Goal: Transaction & Acquisition: Download file/media

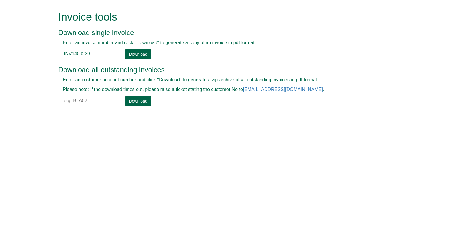
drag, startPoint x: 98, startPoint y: 51, endPoint x: 99, endPoint y: 54, distance: 3.4
click at [98, 51] on input "INV1409239" at bounding box center [93, 54] width 61 height 9
drag, startPoint x: 100, startPoint y: 54, endPoint x: 21, endPoint y: 47, distance: 79.0
click at [21, 47] on form "Invoice tools Download single invoice Enter an invoice number and click "Downlo…" at bounding box center [226, 59] width 452 height 118
paste input "349698"
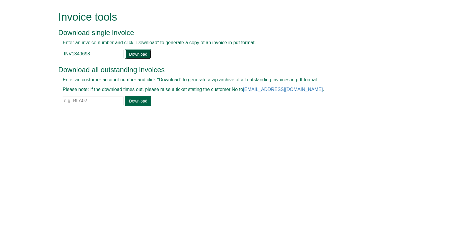
click at [147, 56] on link "Download" at bounding box center [138, 54] width 26 height 10
click at [107, 52] on input "INV1349698" at bounding box center [93, 54] width 61 height 9
drag, startPoint x: 107, startPoint y: 52, endPoint x: 4, endPoint y: 32, distance: 105.5
click at [3, 33] on form "Invoice tools Download single invoice Enter an invoice number and click "Downlo…" at bounding box center [226, 59] width 452 height 118
paste input "36166"
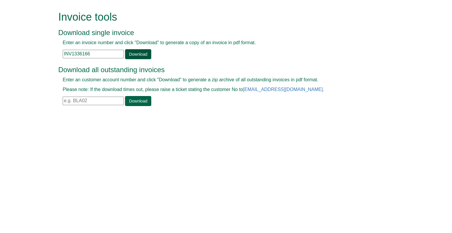
type input "INV1336166"
click at [141, 55] on link "Download" at bounding box center [138, 54] width 26 height 10
click at [327, 118] on html "Invoice tools Download single invoice Enter an invoice number and click "Downlo…" at bounding box center [226, 59] width 452 height 118
click at [231, 118] on html "Invoice tools Download single invoice Enter an invoice number and click "Downlo…" at bounding box center [226, 59] width 452 height 118
